Goal: Transaction & Acquisition: Purchase product/service

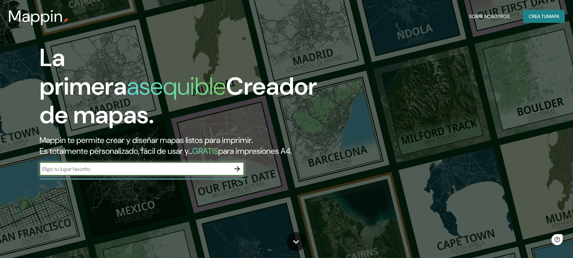
click at [241, 176] on div "​" at bounding box center [142, 169] width 204 height 15
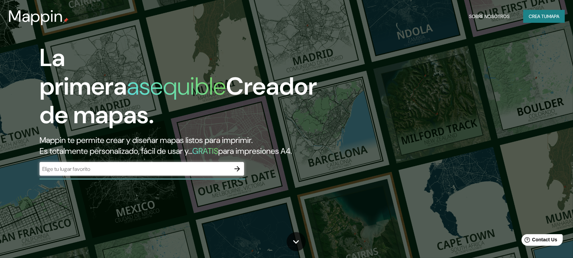
click at [239, 169] on icon "button" at bounding box center [236, 168] width 5 height 5
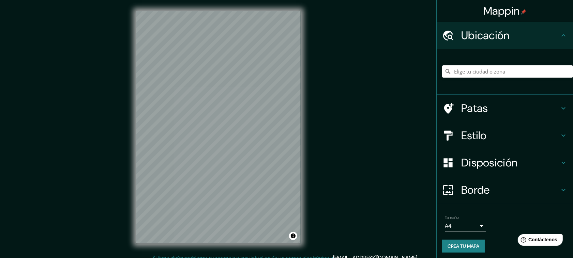
click at [473, 137] on font "Estilo" at bounding box center [474, 135] width 26 height 14
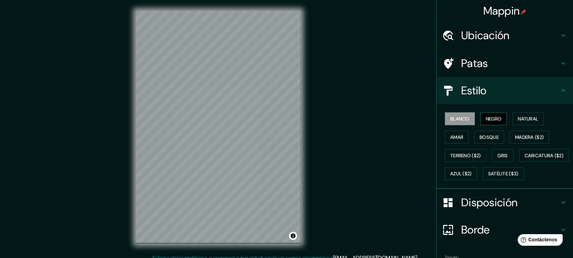
click at [487, 116] on font "Negro" at bounding box center [493, 119] width 16 height 6
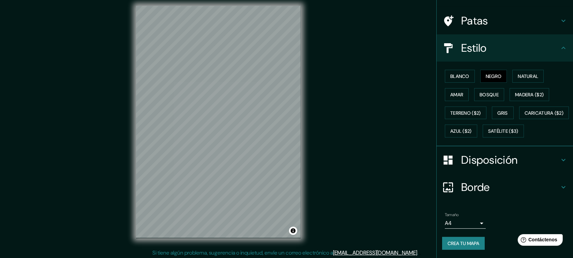
scroll to position [7, 0]
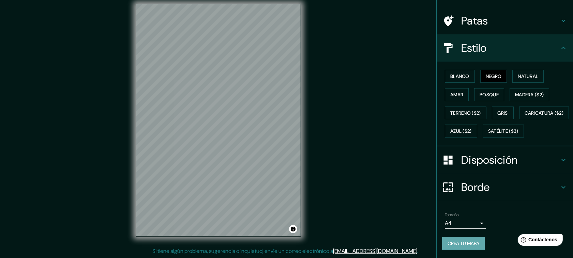
click at [456, 242] on font "Crea tu mapa" at bounding box center [463, 244] width 32 height 6
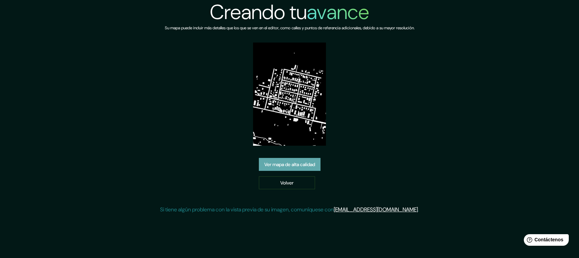
click at [295, 166] on font "Ver mapa de alta calidad" at bounding box center [289, 164] width 51 height 6
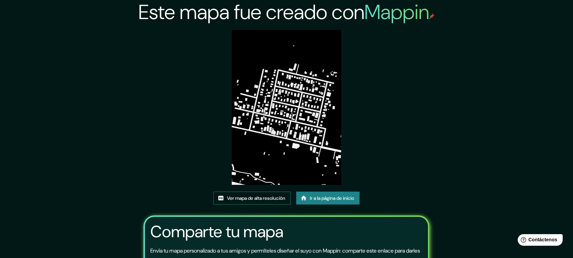
click at [271, 197] on font "Ver mapa de alta resolución" at bounding box center [256, 198] width 58 height 6
click at [332, 194] on font "Ir a la página de inicio" at bounding box center [332, 198] width 44 height 9
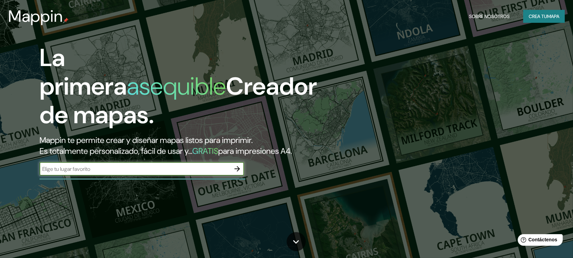
click at [237, 166] on icon "button" at bounding box center [237, 169] width 8 height 8
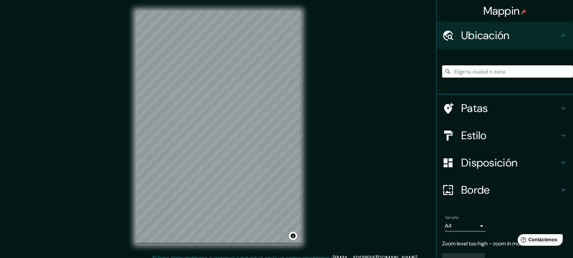
click at [346, 119] on div "Mappin Ubicación Patas Estilo Disposición Borde Elige un borde. Consejo : puede…" at bounding box center [286, 132] width 573 height 265
click at [303, 59] on div "© Mapbox © OpenStreetMap Improve this map" at bounding box center [218, 127] width 186 height 254
click at [484, 129] on h4 "Estilo" at bounding box center [510, 136] width 98 height 14
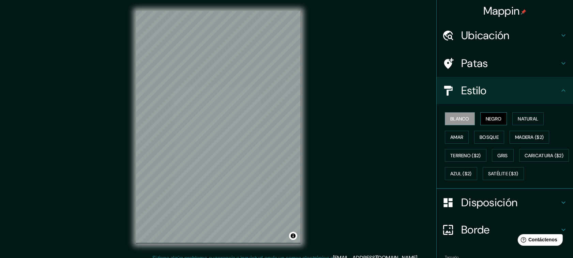
click at [484, 113] on button "Negro" at bounding box center [493, 118] width 27 height 13
click at [339, 198] on div "Mappin Ubicación Patas Estilo Blanco Negro Natural Amar Bosque Madera ($2) Terr…" at bounding box center [286, 132] width 573 height 265
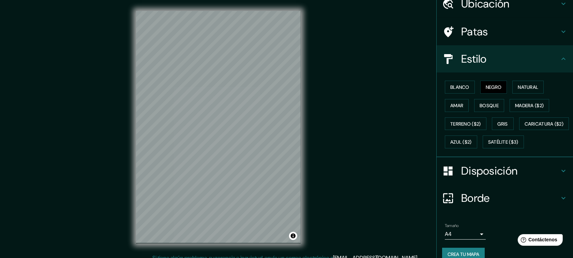
scroll to position [59, 0]
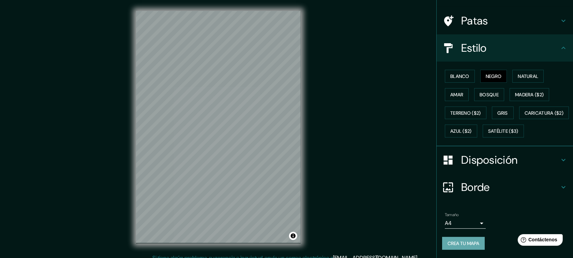
click at [452, 244] on font "Crea tu mapa" at bounding box center [463, 244] width 32 height 6
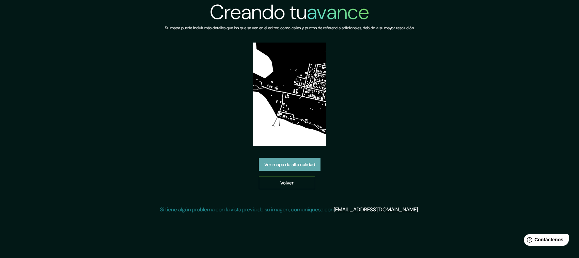
click at [284, 165] on font "Ver mapa de alta calidad" at bounding box center [289, 164] width 51 height 6
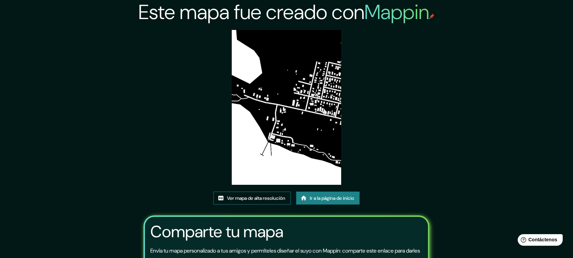
click at [260, 195] on font "Ver mapa de alta resolución" at bounding box center [256, 198] width 58 height 6
click at [329, 195] on font "Ir a la página de inicio" at bounding box center [332, 198] width 44 height 6
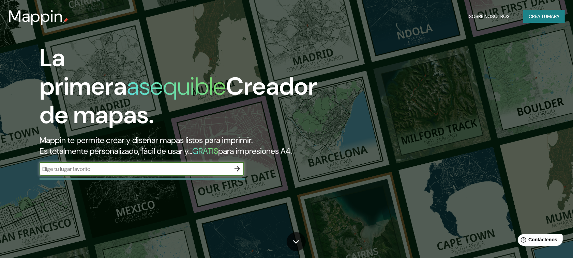
click at [237, 171] on icon "button" at bounding box center [236, 168] width 5 height 5
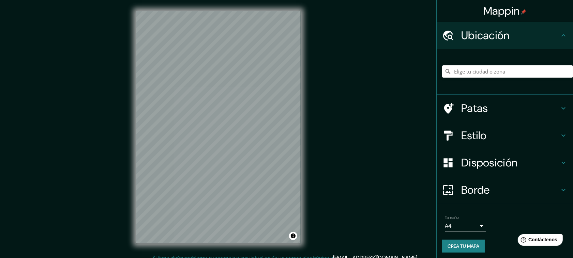
click at [313, 152] on div "Mappin Ubicación Patas Estilo Disposición Borde Elige un borde. Consejo : puede…" at bounding box center [286, 132] width 573 height 265
click at [507, 132] on h4 "Estilo" at bounding box center [510, 136] width 98 height 14
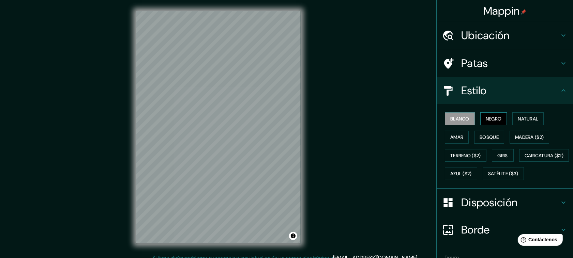
click at [489, 113] on button "Negro" at bounding box center [493, 118] width 27 height 13
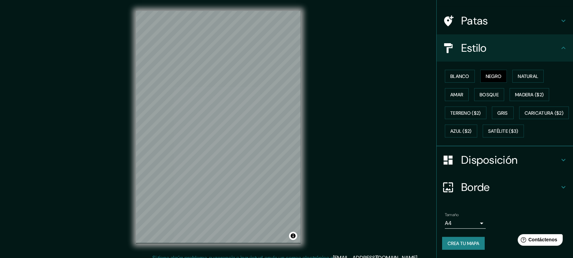
click at [454, 242] on font "Crea tu mapa" at bounding box center [463, 244] width 32 height 6
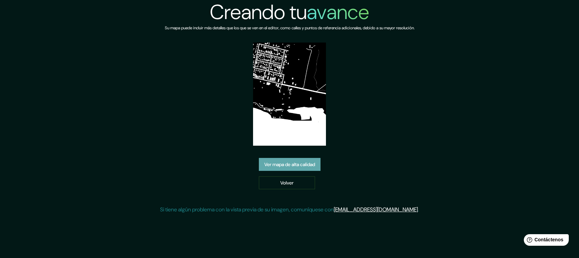
click at [278, 164] on font "Ver mapa de alta calidad" at bounding box center [289, 164] width 51 height 6
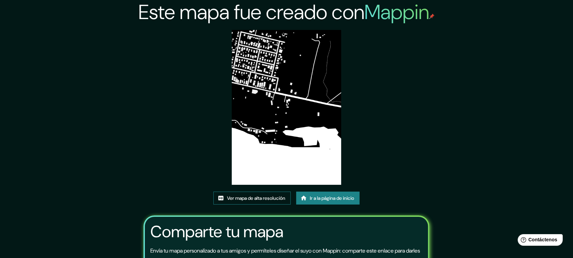
click at [285, 195] on link "Ver mapa de alta resolución" at bounding box center [251, 198] width 77 height 13
